Goal: Information Seeking & Learning: Learn about a topic

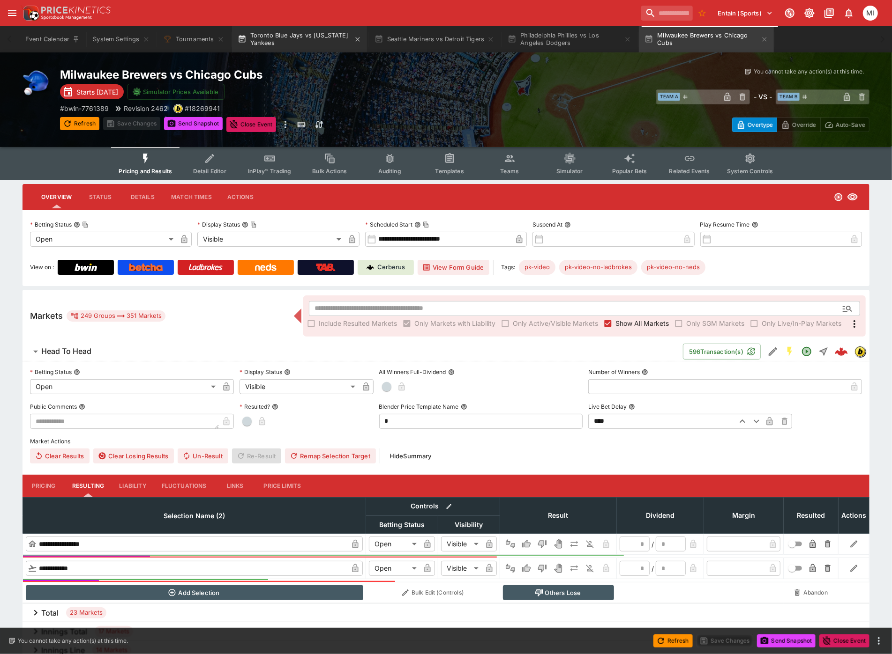
click at [305, 40] on button "Toronto Blue Jays vs [US_STATE] Yankees" at bounding box center [299, 39] width 135 height 26
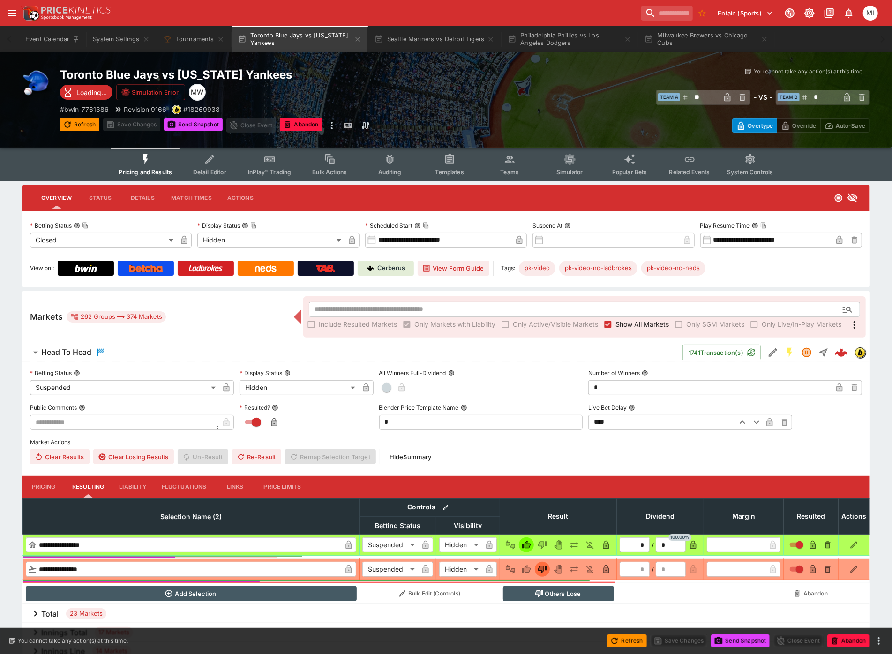
click at [645, 322] on span "Show All Markets" at bounding box center [641, 325] width 53 height 10
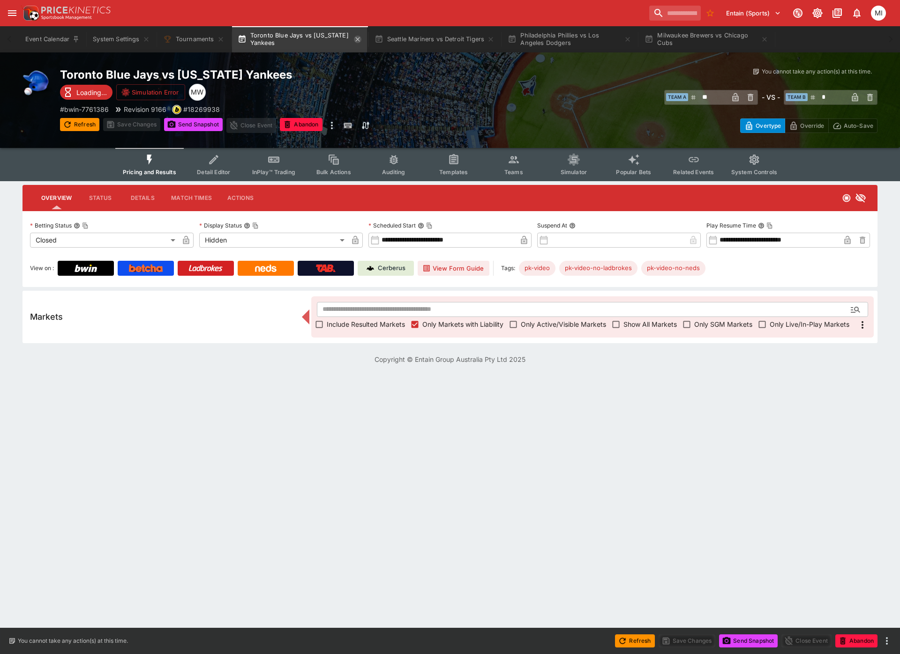
click at [358, 39] on icon "button" at bounding box center [357, 39] width 4 height 4
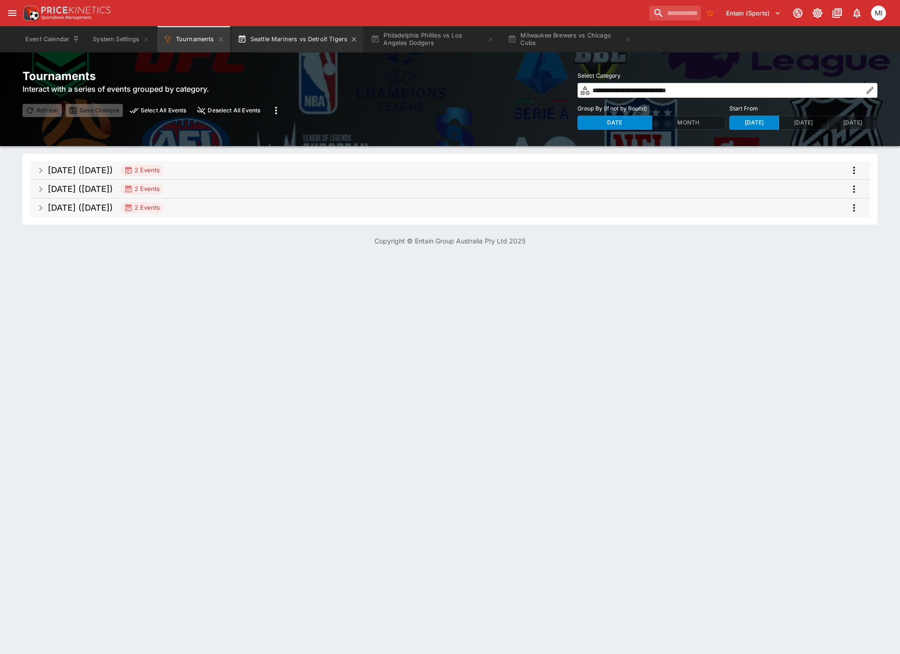
click at [301, 39] on button "Seattle Mariners vs Detroit Tigers" at bounding box center [298, 39] width 132 height 26
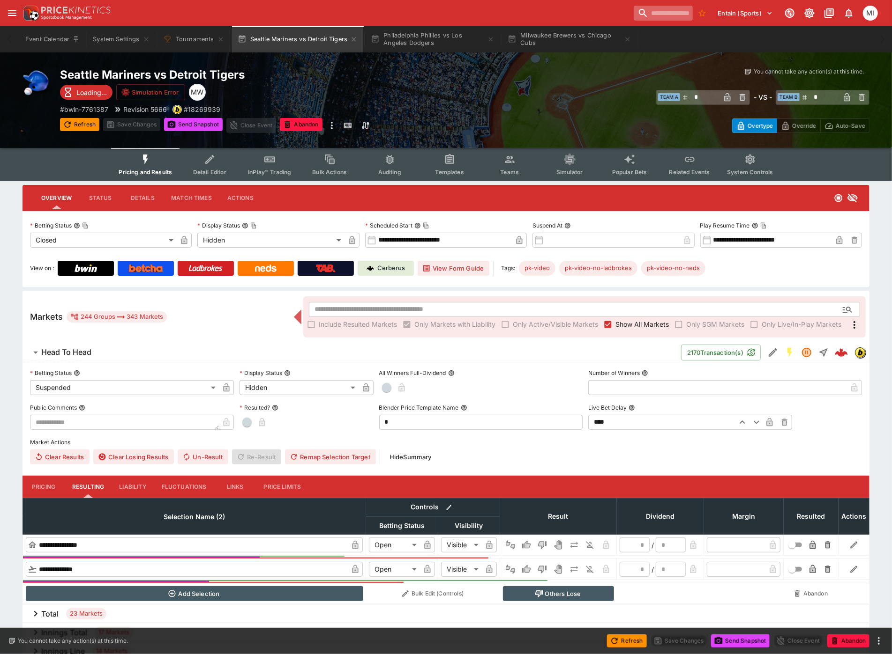
click at [645, 15] on input "search" at bounding box center [662, 13] width 59 height 15
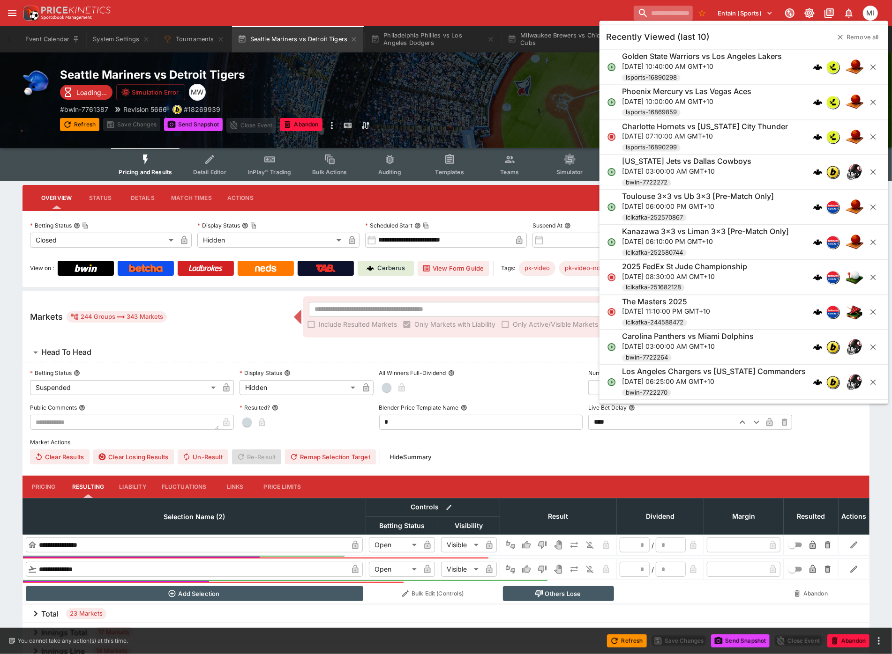
drag, startPoint x: 664, startPoint y: 9, endPoint x: 649, endPoint y: 8, distance: 14.6
click at [664, 9] on input "search" at bounding box center [662, 13] width 59 height 15
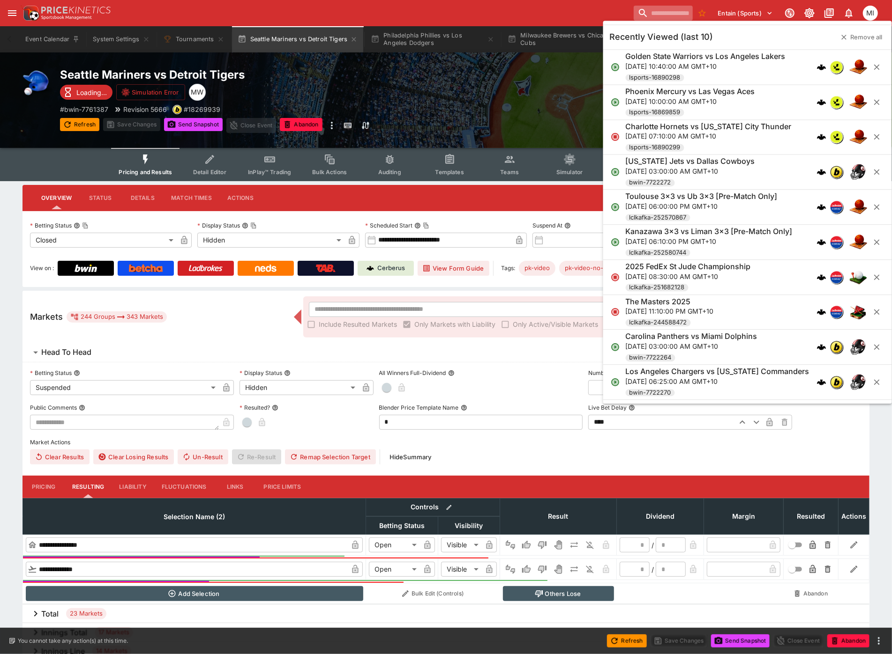
paste input "**********"
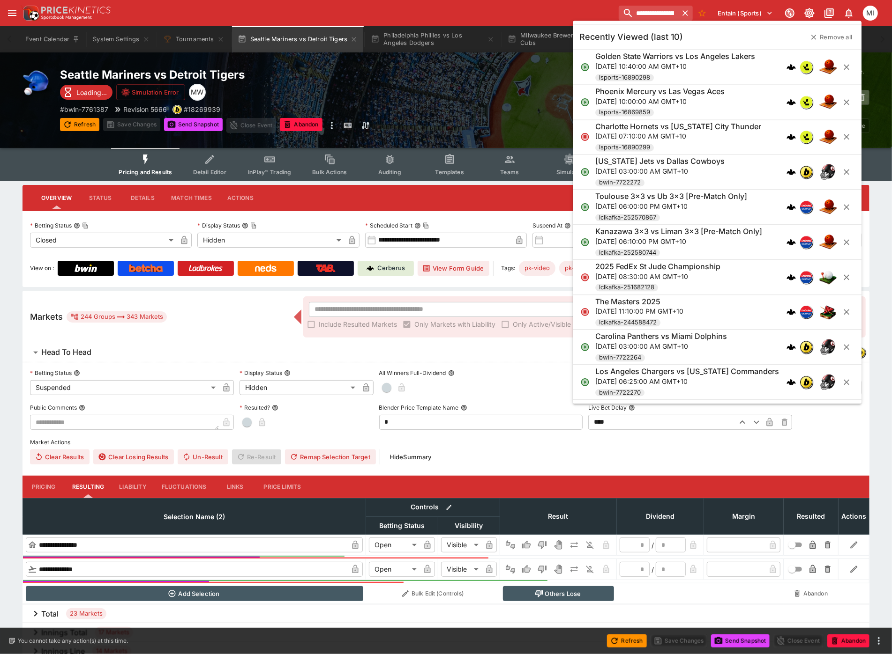
scroll to position [0, 47]
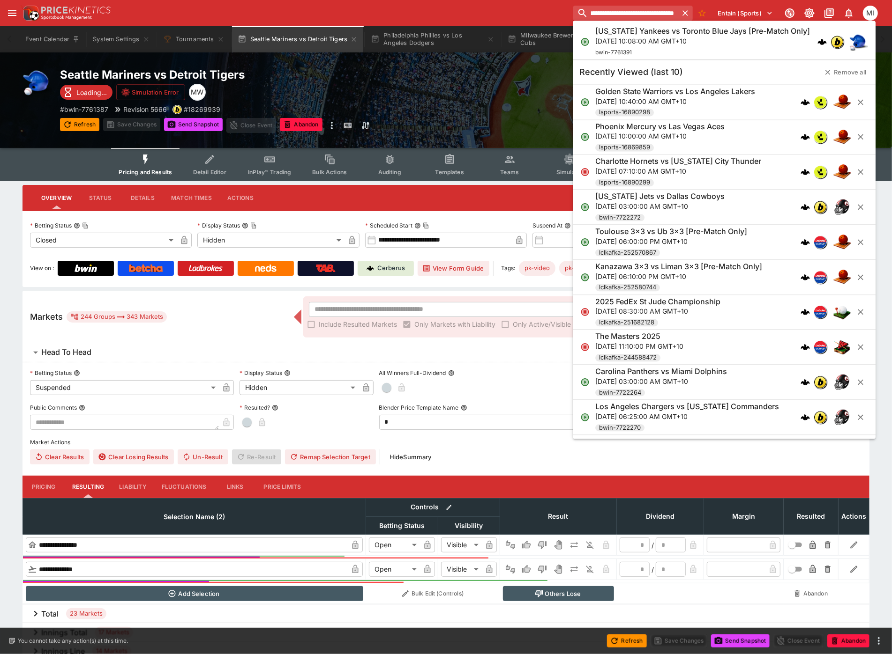
type input "**********"
click at [673, 38] on p "[DATE] 10:08:00 AM GMT+10" at bounding box center [702, 41] width 215 height 10
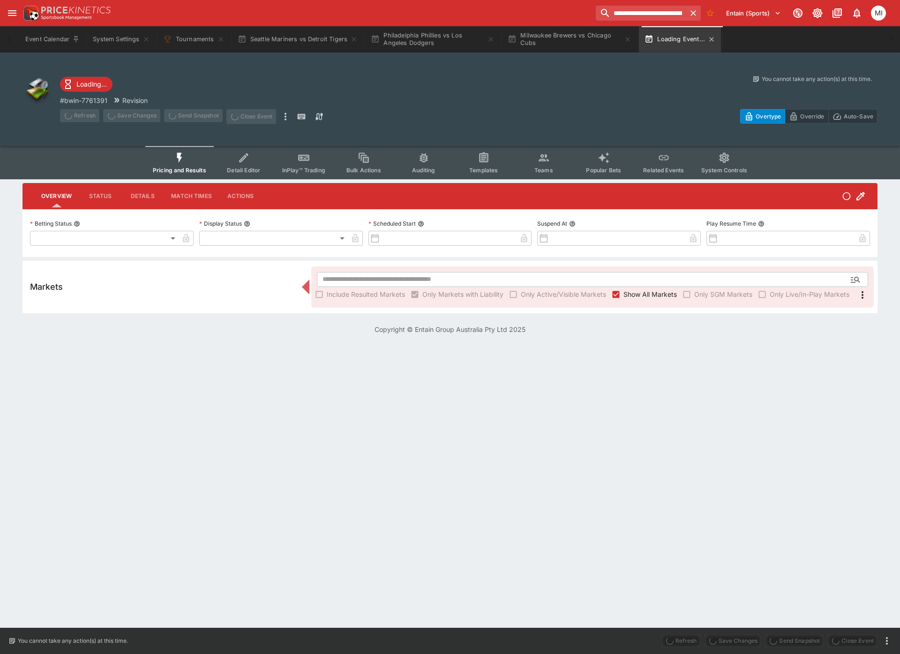
type input "**********"
type input "*******"
type input "**********"
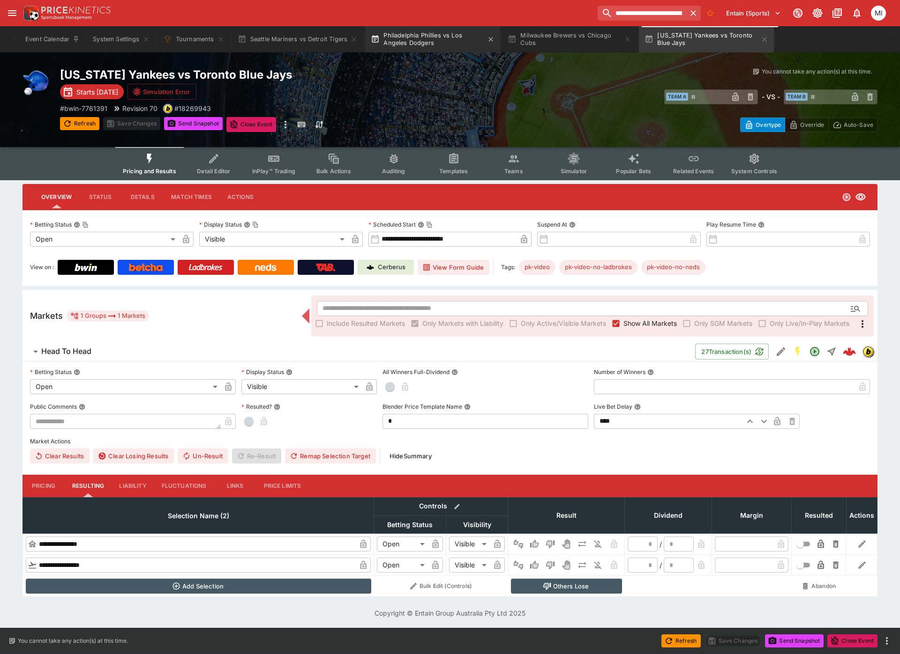
click at [402, 33] on button "Philadelphia Phillies vs Los Angeles Dodgers" at bounding box center [432, 39] width 135 height 26
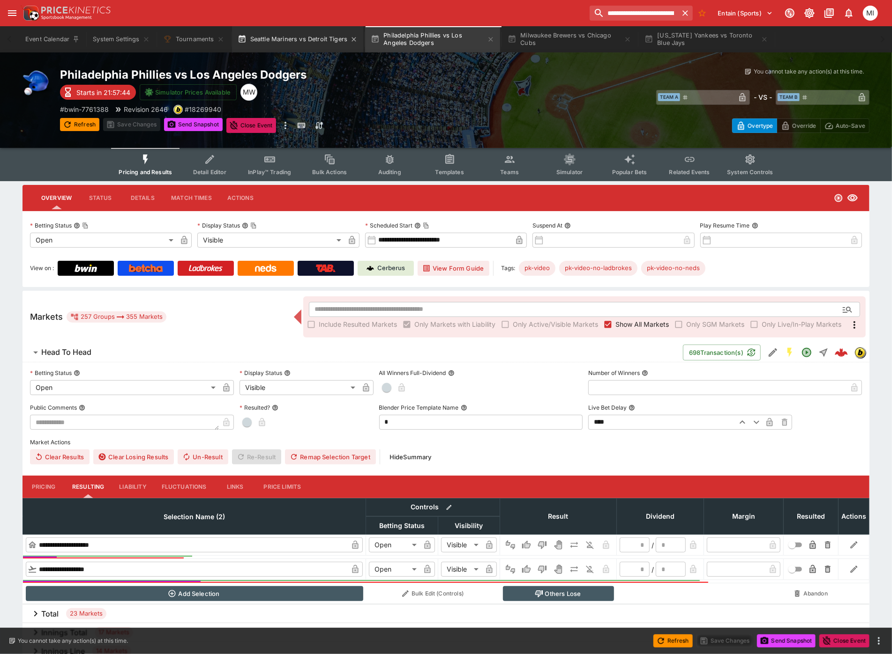
click at [306, 43] on button "Seattle Mariners vs Detroit Tigers" at bounding box center [298, 39] width 132 height 26
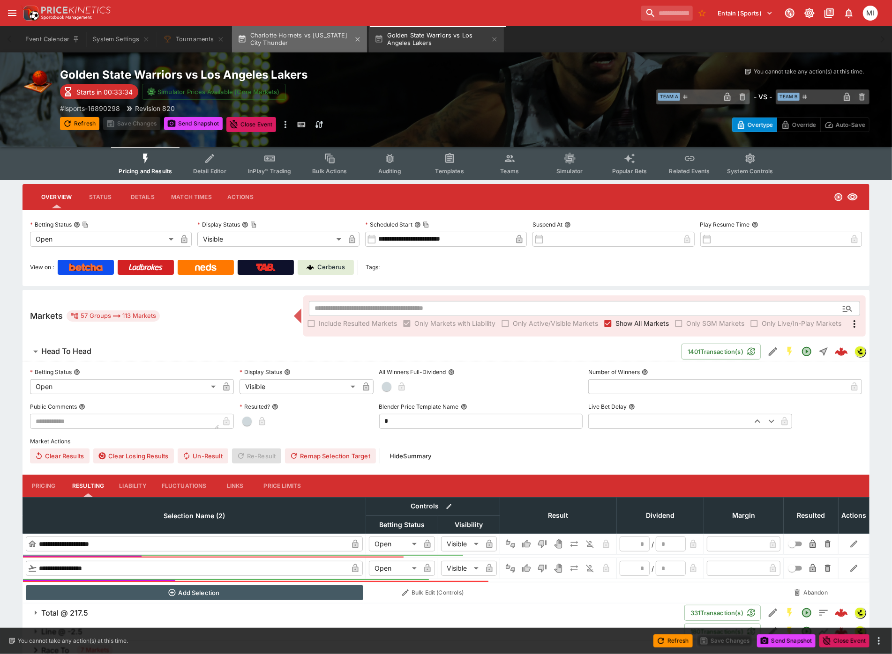
click at [316, 38] on button "Charlotte Hornets vs [US_STATE] City Thunder" at bounding box center [299, 39] width 135 height 26
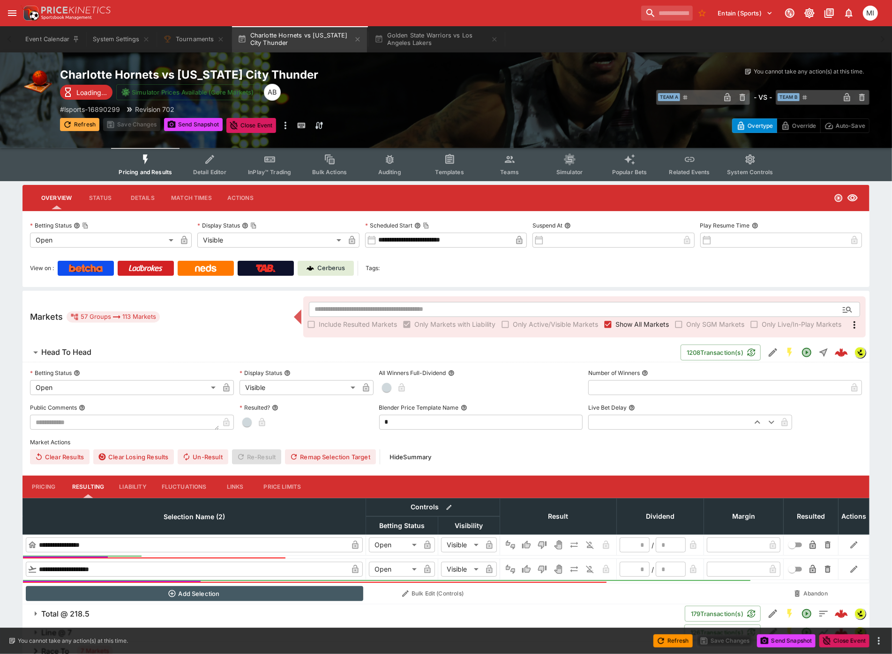
click at [76, 118] on button "Refresh" at bounding box center [79, 124] width 39 height 13
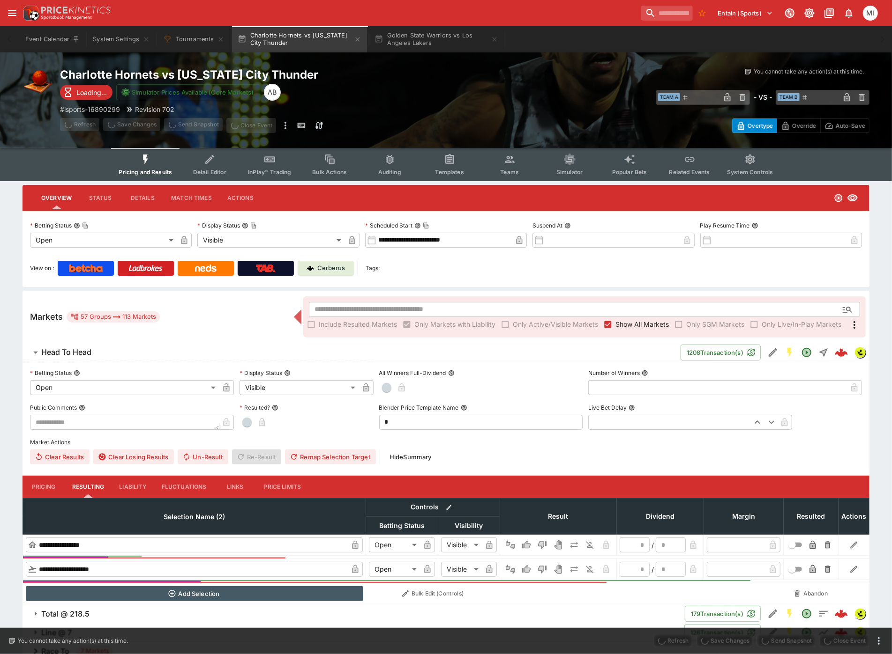
click at [624, 320] on span "Show All Markets" at bounding box center [641, 325] width 53 height 10
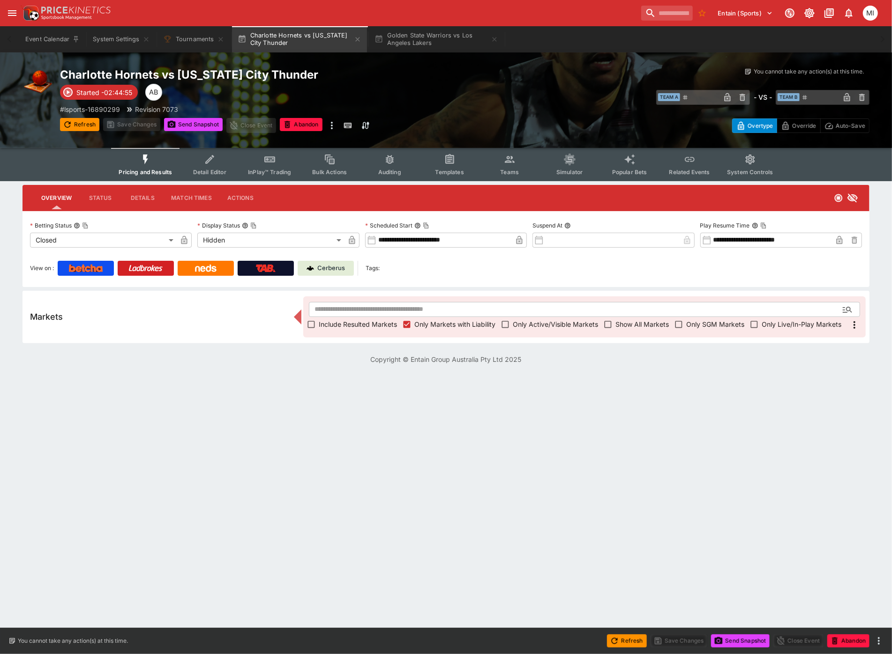
type input "**********"
type input "******"
type input "**********"
click at [358, 38] on icon "button" at bounding box center [357, 39] width 4 height 4
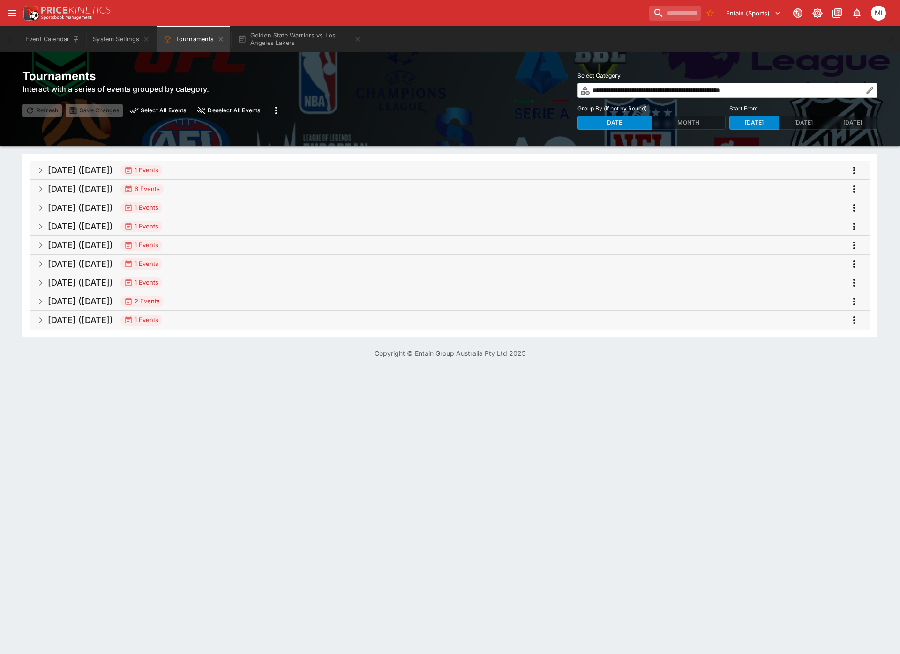
click at [214, 183] on span "Oct 2025 (2025-10-07) 6 Events" at bounding box center [455, 189] width 814 height 17
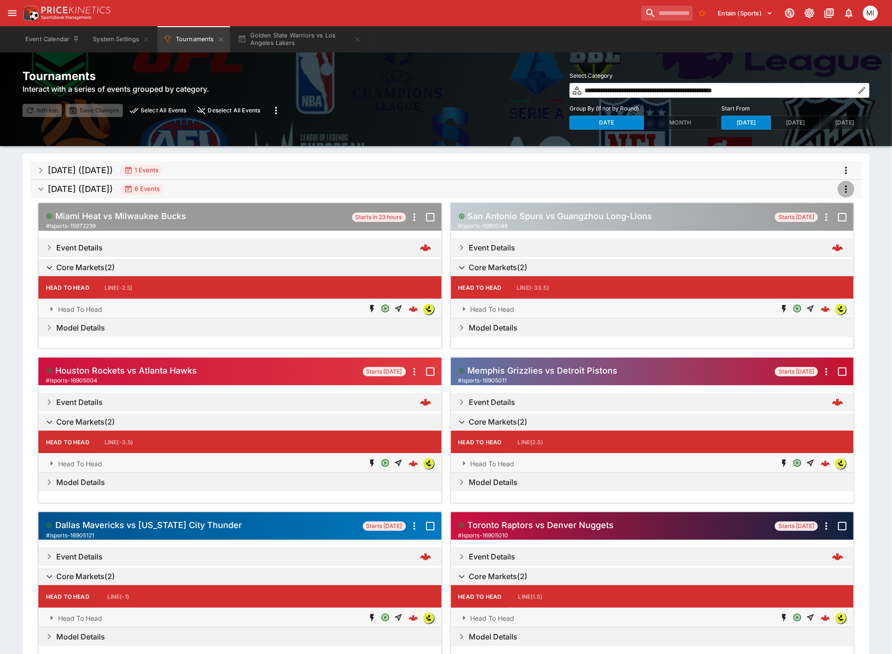
click at [847, 186] on icon "more" at bounding box center [845, 189] width 11 height 11
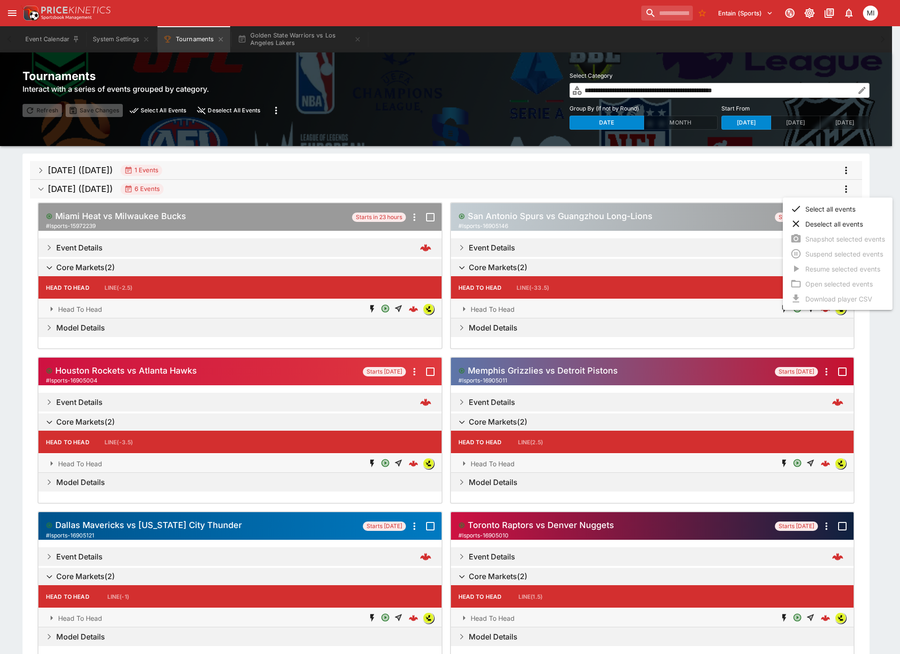
click at [839, 212] on li "Select all events" at bounding box center [837, 208] width 110 height 15
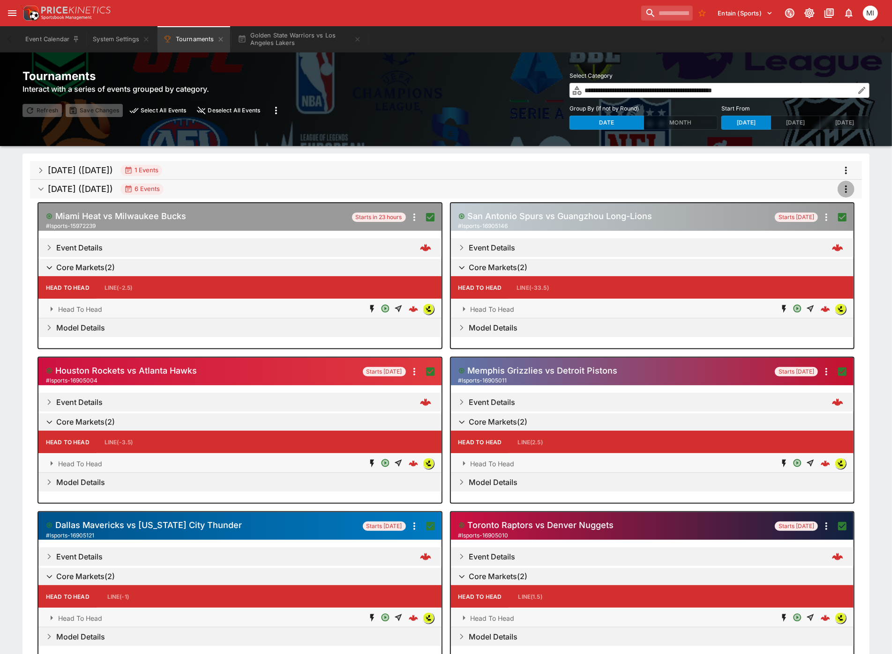
click at [846, 190] on icon "more" at bounding box center [845, 189] width 11 height 11
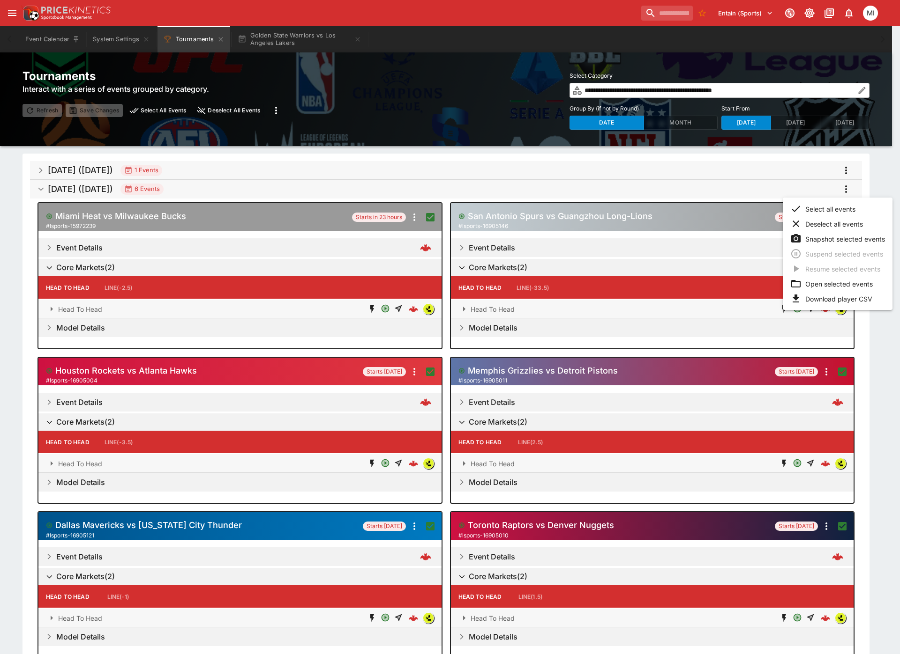
click at [837, 280] on li "Open selected events" at bounding box center [837, 283] width 110 height 15
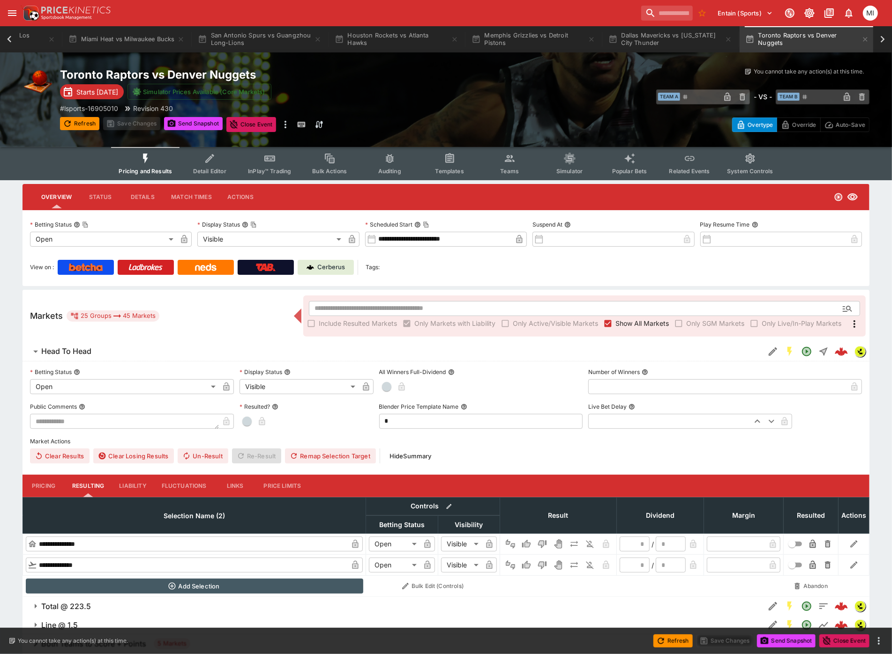
scroll to position [0, 306]
click at [6, 38] on icon at bounding box center [9, 39] width 13 height 13
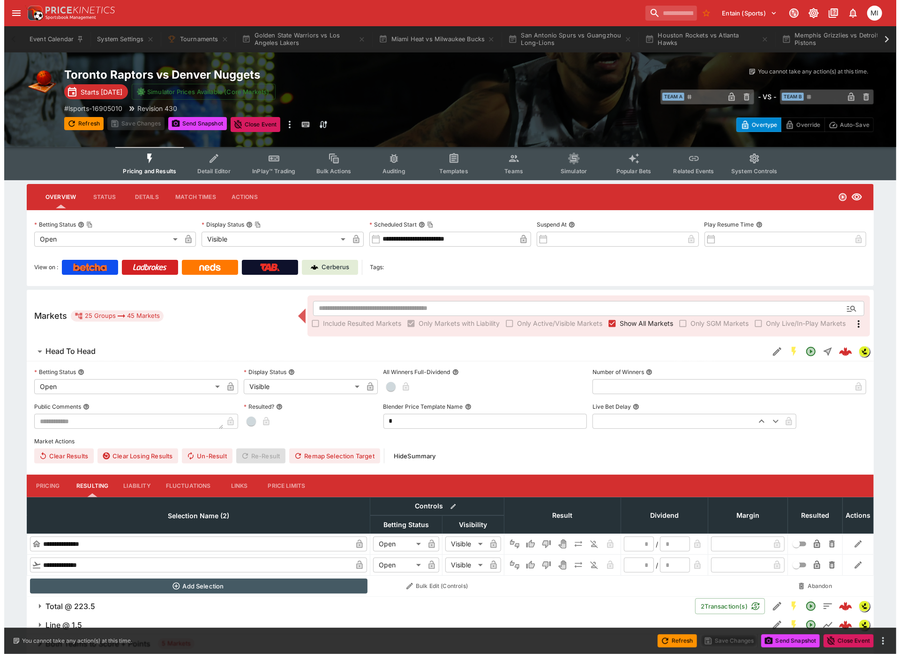
scroll to position [0, 0]
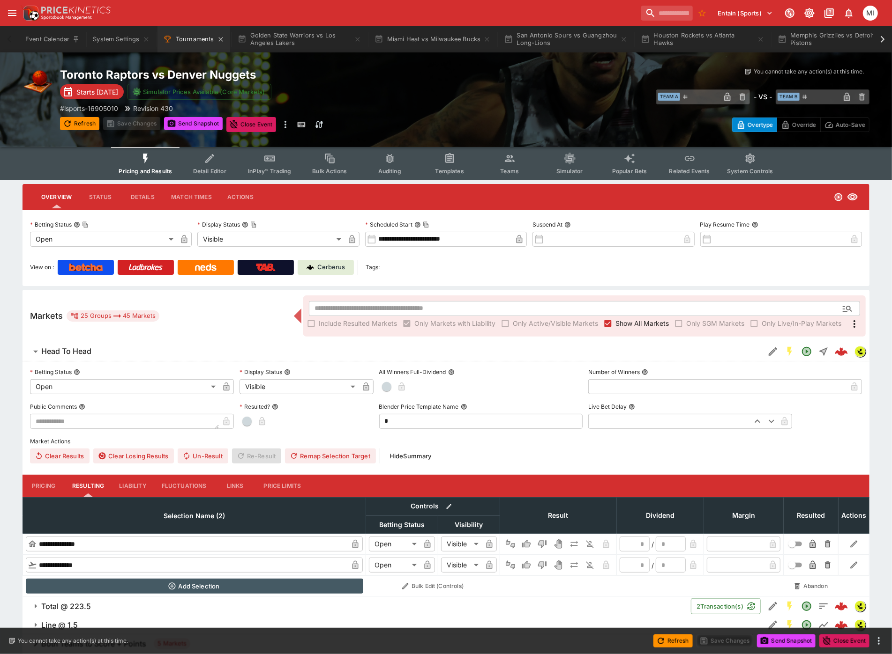
click at [203, 47] on button "Tournaments" at bounding box center [193, 39] width 73 height 26
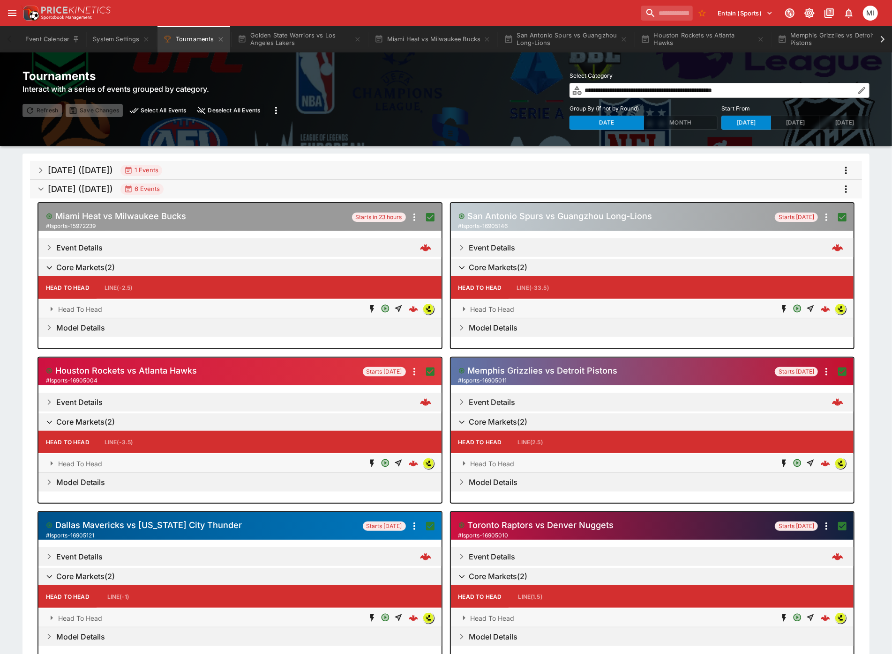
click at [844, 188] on icon "more" at bounding box center [845, 189] width 11 height 11
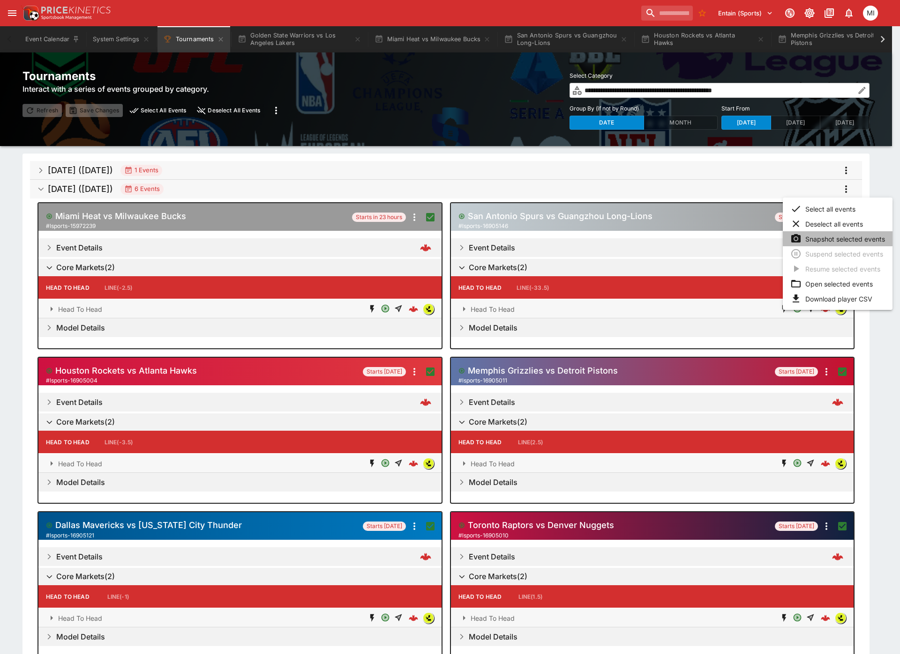
click at [833, 237] on li "Snapshot selected events" at bounding box center [837, 238] width 110 height 15
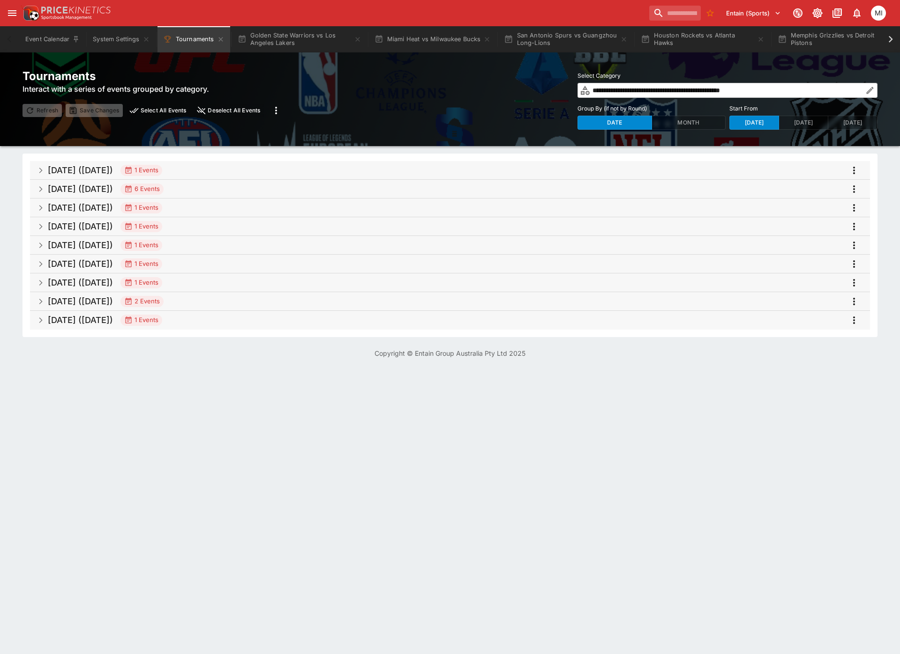
click at [218, 205] on span "Oct 2025 (2025-10-09) 1 Events" at bounding box center [455, 208] width 814 height 17
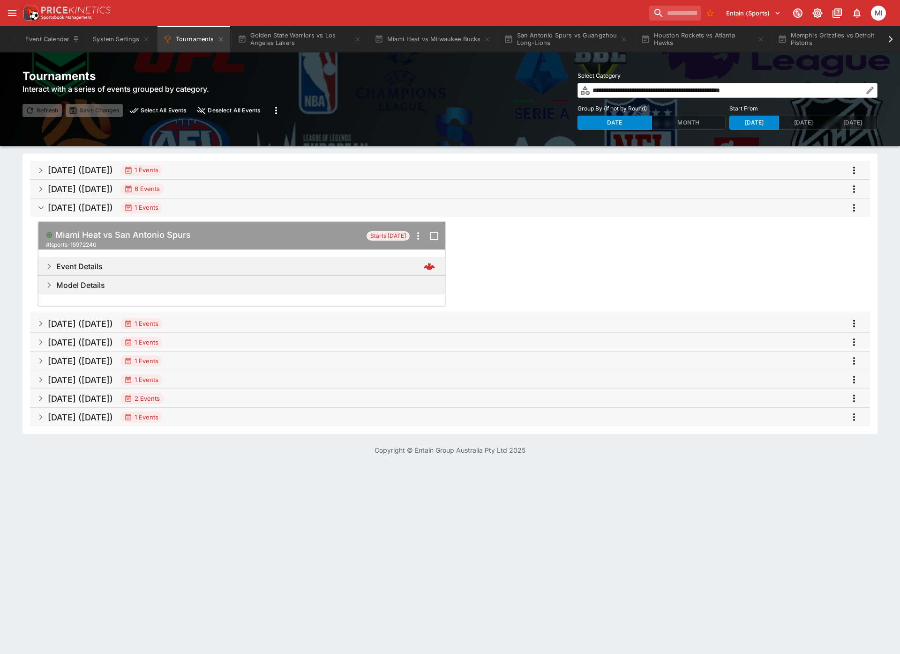
click at [218, 205] on span "Oct 2025 (2025-10-09) 1 Events" at bounding box center [455, 208] width 814 height 17
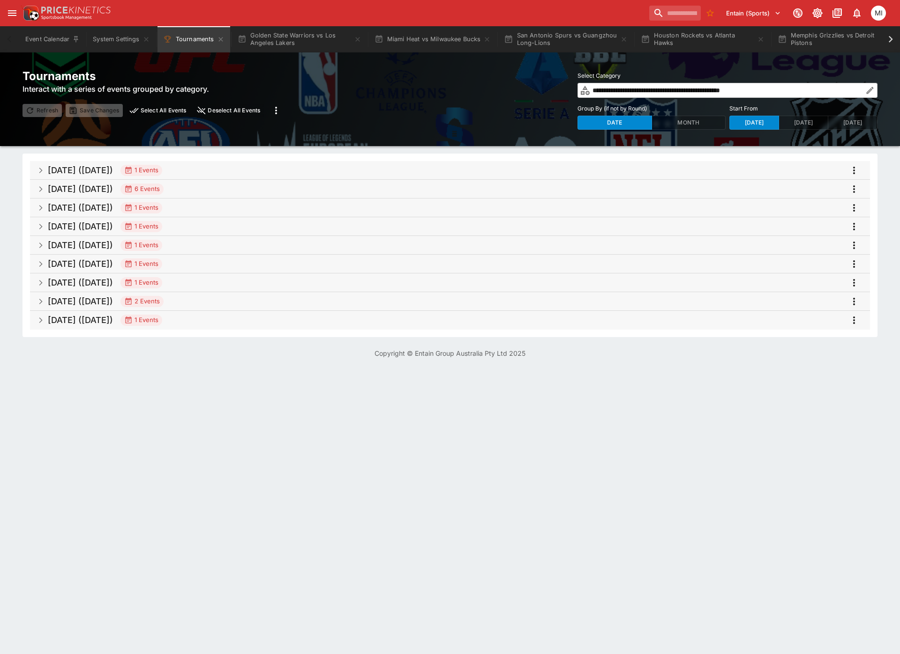
click at [215, 190] on span "Oct 2025 (2025-10-07) 6 Events" at bounding box center [455, 189] width 814 height 17
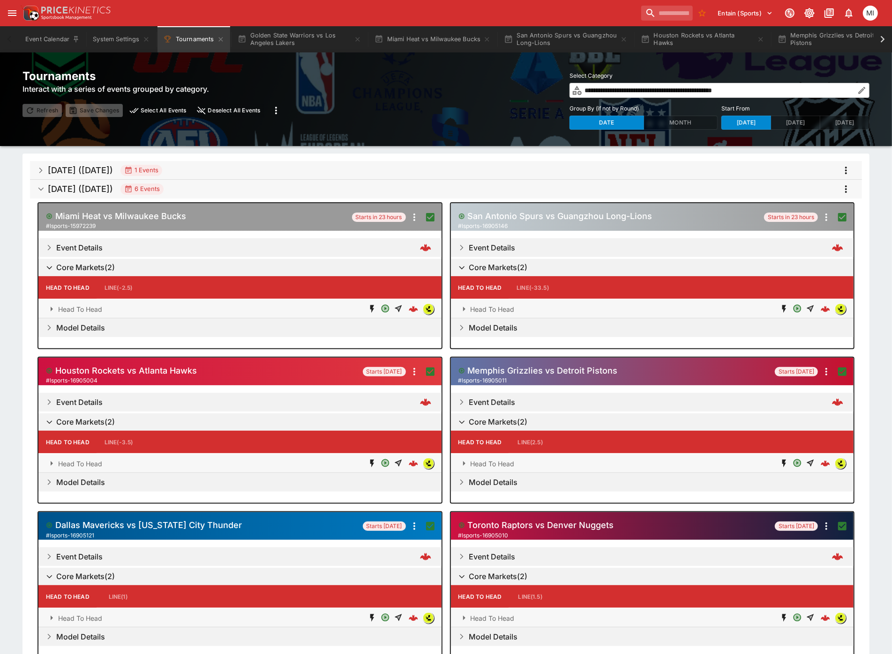
click at [215, 190] on span "Oct 2025 (2025-10-07) 6 Events" at bounding box center [451, 189] width 806 height 17
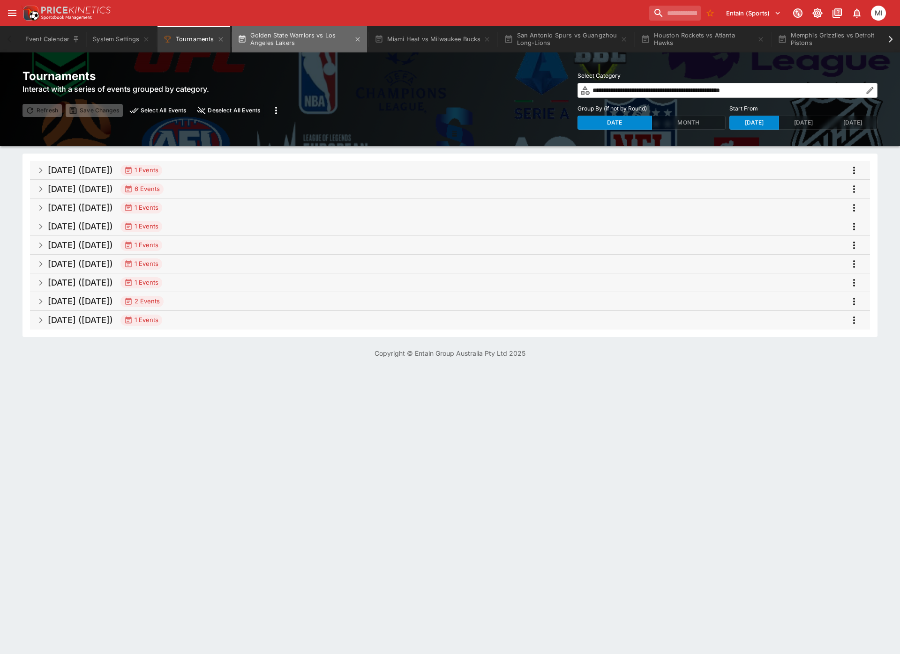
click at [312, 42] on button "Golden State Warriors vs Los Angeles Lakers" at bounding box center [299, 39] width 135 height 26
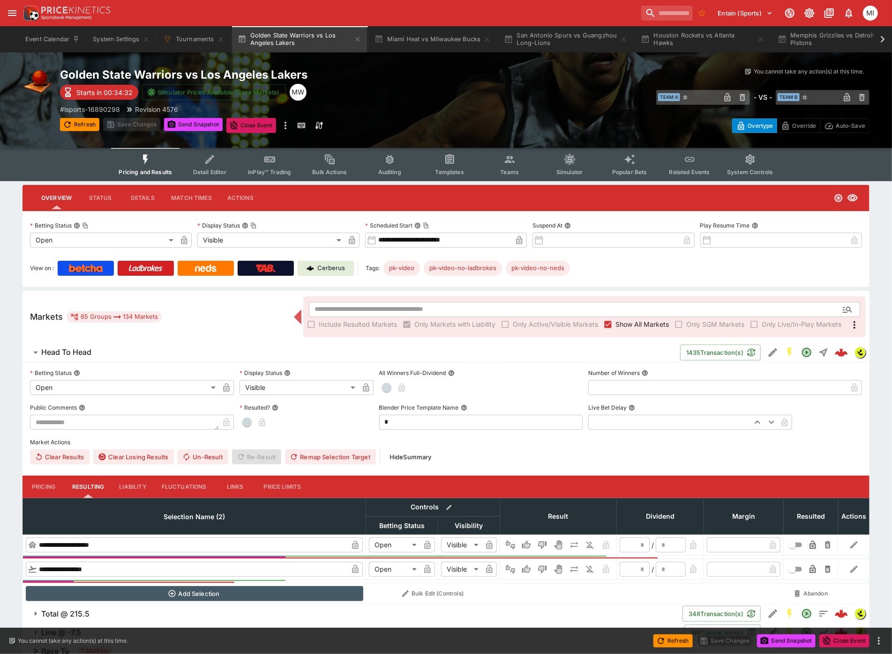
click at [622, 326] on span "Show All Markets" at bounding box center [641, 325] width 53 height 10
click at [622, 324] on span "Show All Markets" at bounding box center [641, 325] width 53 height 10
